Goal: Download file/media

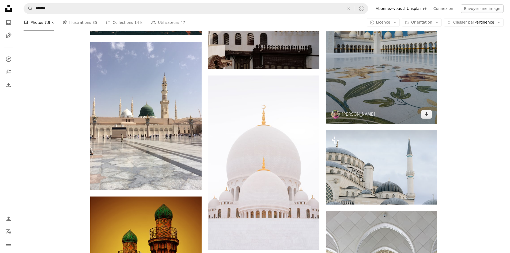
scroll to position [830, 0]
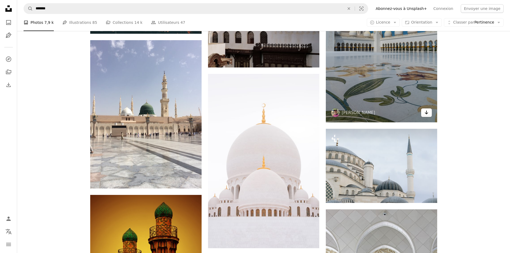
click at [427, 114] on icon "Arrow pointing down" at bounding box center [427, 112] width 4 height 6
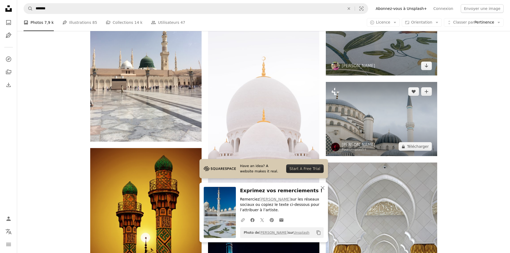
scroll to position [884, 0]
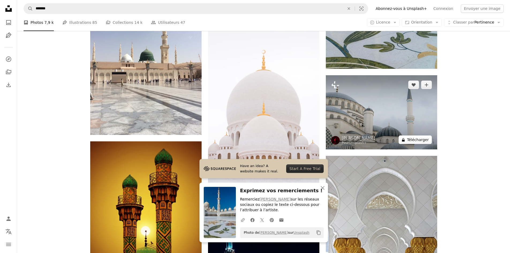
click at [424, 141] on button "A lock Télécharger" at bounding box center [415, 140] width 33 height 9
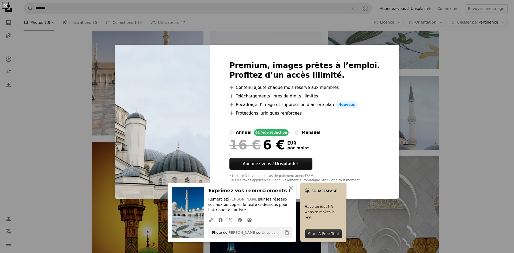
click at [288, 189] on icon "An X shape" at bounding box center [291, 188] width 6 height 6
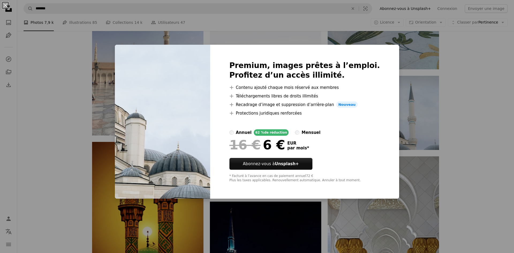
click at [289, 191] on div "Premium, images prêtes à l’emploi. Profitez d’un accès illimité. A plus sign Co…" at bounding box center [304, 122] width 189 height 154
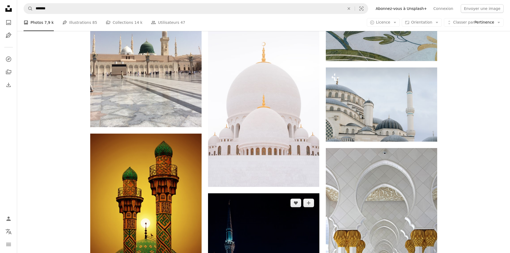
scroll to position [964, 0]
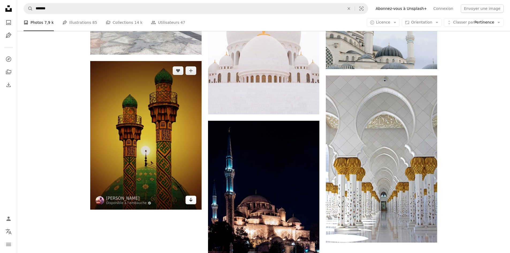
click at [190, 200] on icon "Télécharger" at bounding box center [190, 200] width 3 height 4
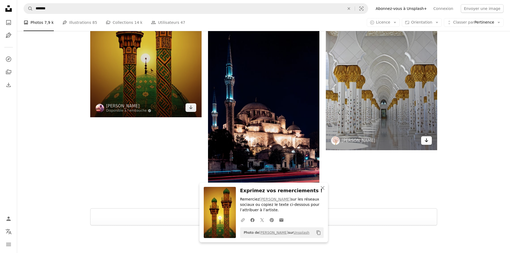
scroll to position [1071, 0]
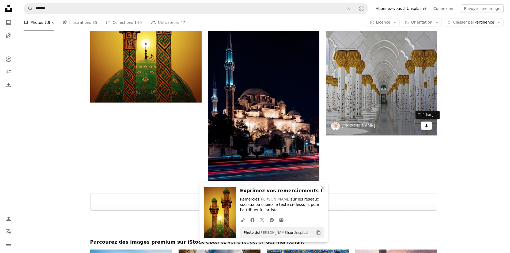
click at [429, 128] on link "Arrow pointing down" at bounding box center [426, 126] width 11 height 9
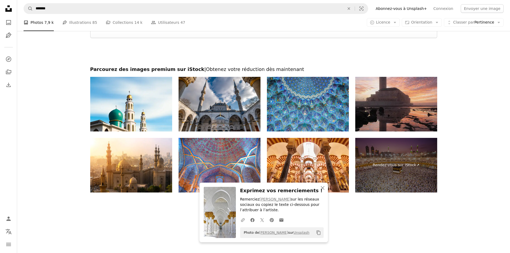
scroll to position [1245, 0]
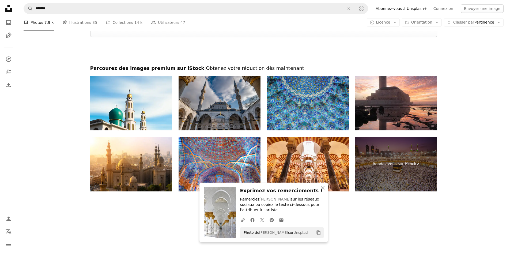
click at [246, 118] on img at bounding box center [220, 103] width 82 height 55
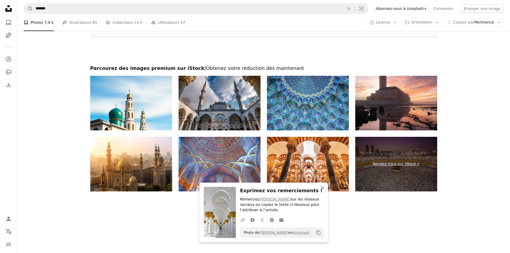
click at [391, 151] on link "Rendez-vous sur iStock ↗" at bounding box center [396, 164] width 82 height 55
